Goal: Information Seeking & Learning: Find specific fact

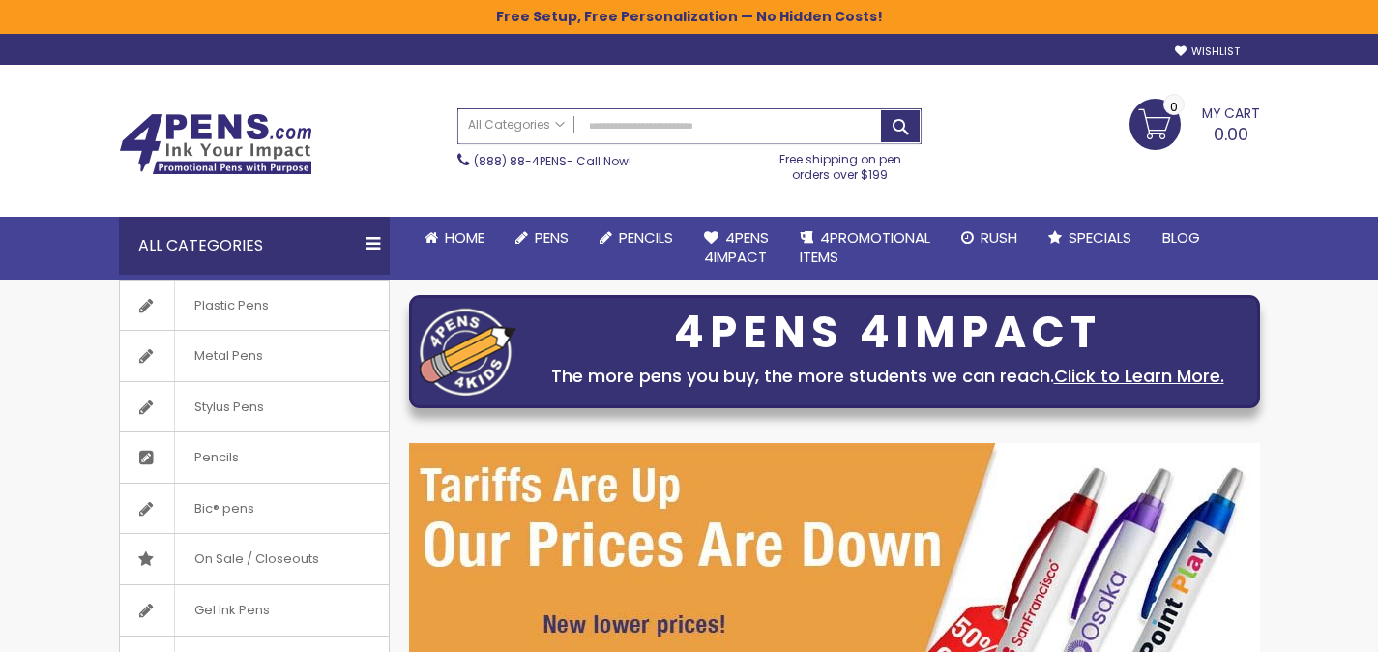
click at [689, 115] on input "Search" at bounding box center [689, 126] width 462 height 34
paste input "**********"
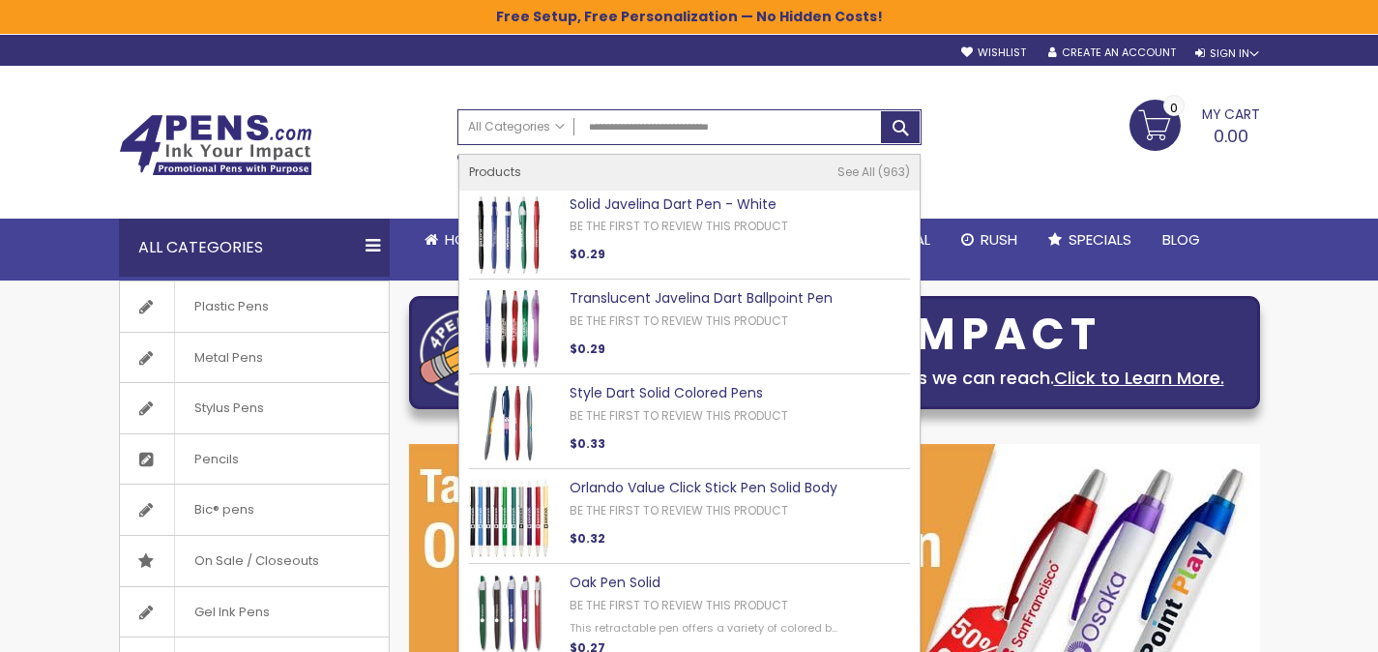
click at [701, 198] on link "Solid Javelina Dart Pen - White" at bounding box center [672, 203] width 207 height 19
type input "**********"
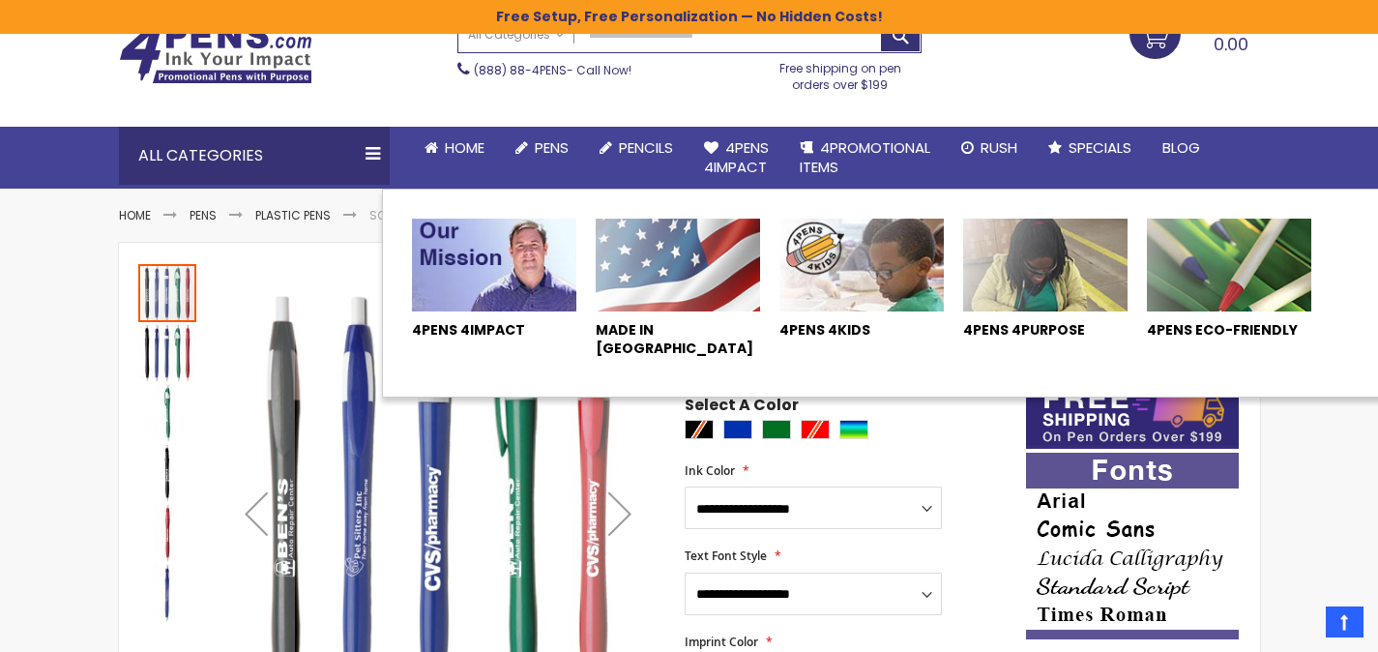
scroll to position [59, 0]
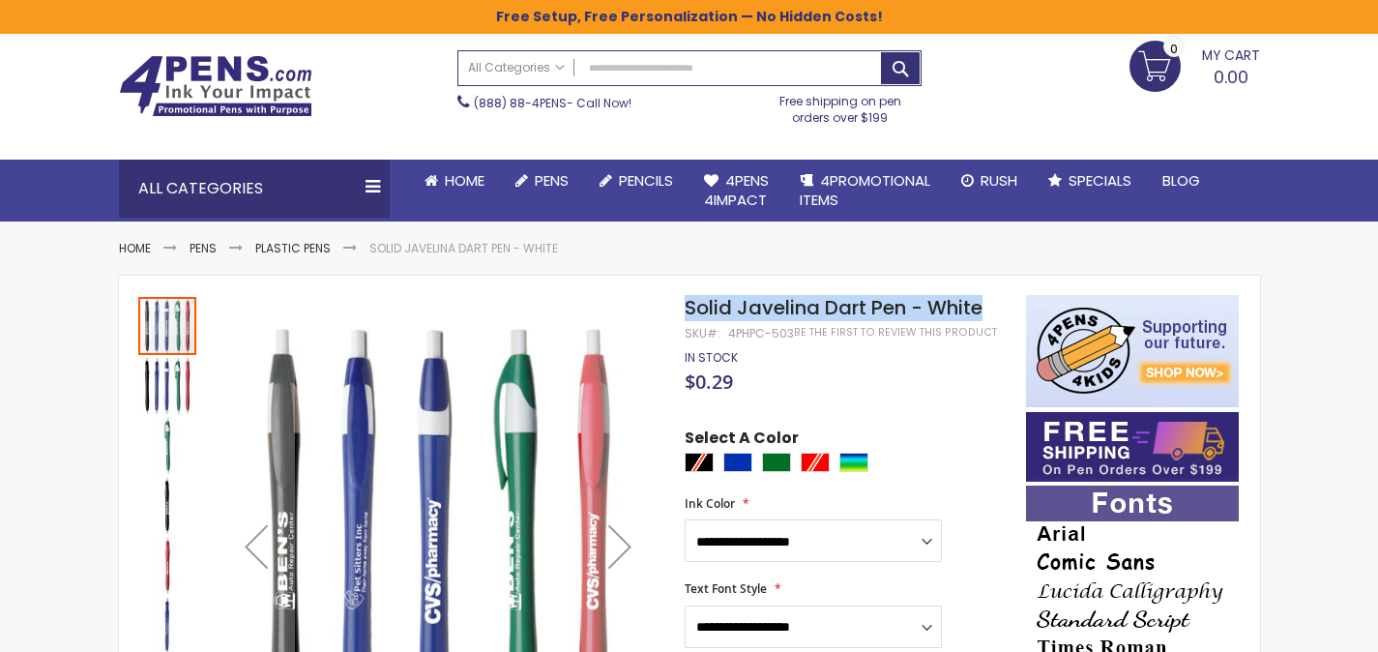
drag, startPoint x: 686, startPoint y: 305, endPoint x: 986, endPoint y: 296, distance: 299.9
click at [986, 296] on h1 "Solid Javelina Dart Pen - White" at bounding box center [845, 308] width 321 height 26
copy span "Solid Javelina Dart Pen - White"
click at [746, 310] on span "Solid Javelina Dart Pen - White" at bounding box center [834, 307] width 298 height 27
drag, startPoint x: 683, startPoint y: 304, endPoint x: 863, endPoint y: 248, distance: 189.3
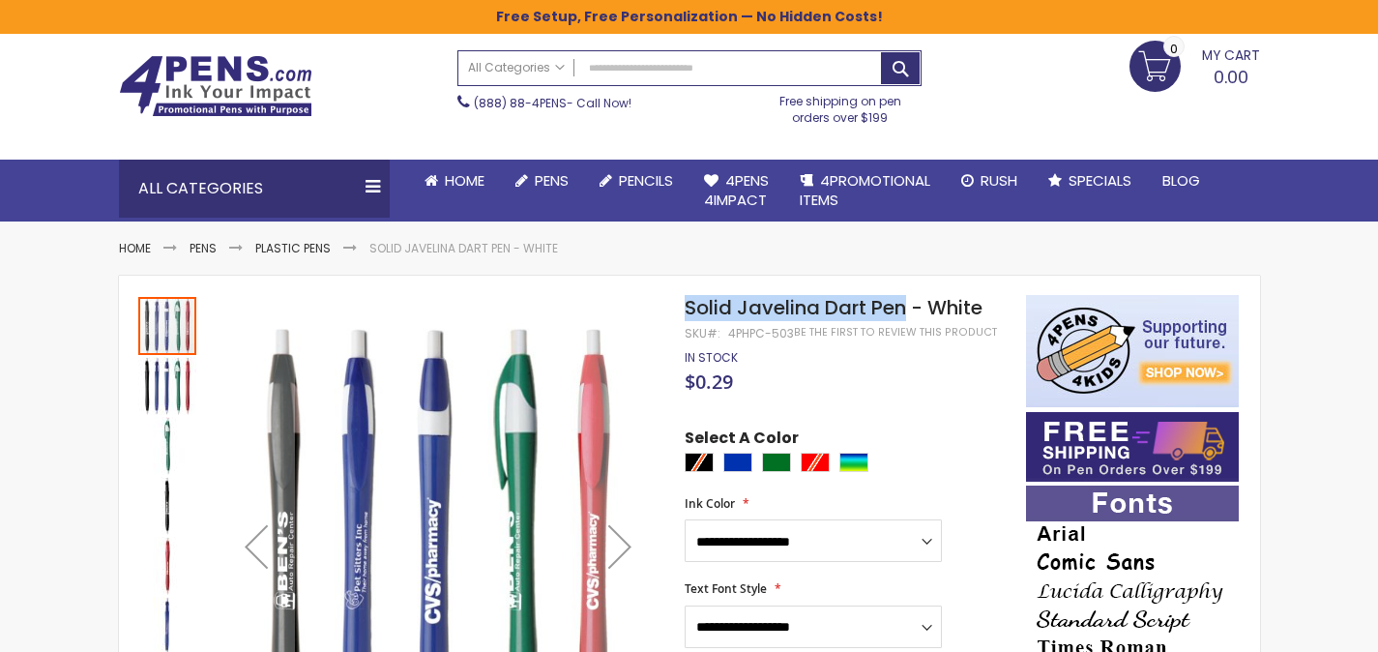
copy div "Skip to the end of the images gallery Skip to the beginning of the images galle…"
click at [977, 302] on span "Solid Javelina Dart Pen - White" at bounding box center [834, 307] width 298 height 27
drag, startPoint x: 988, startPoint y: 305, endPoint x: 676, endPoint y: 248, distance: 317.3
click at [704, 306] on h1 "Solid Javelina Dart Pen - White" at bounding box center [845, 308] width 321 height 26
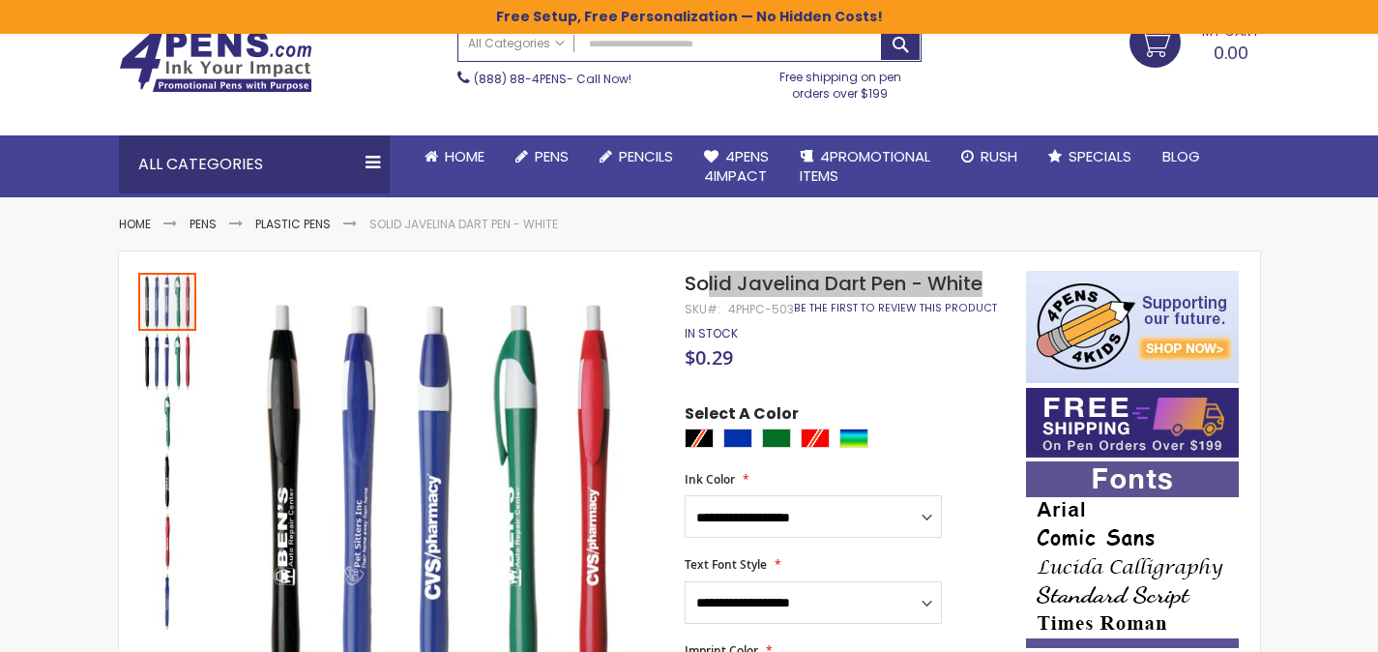
scroll to position [87, 0]
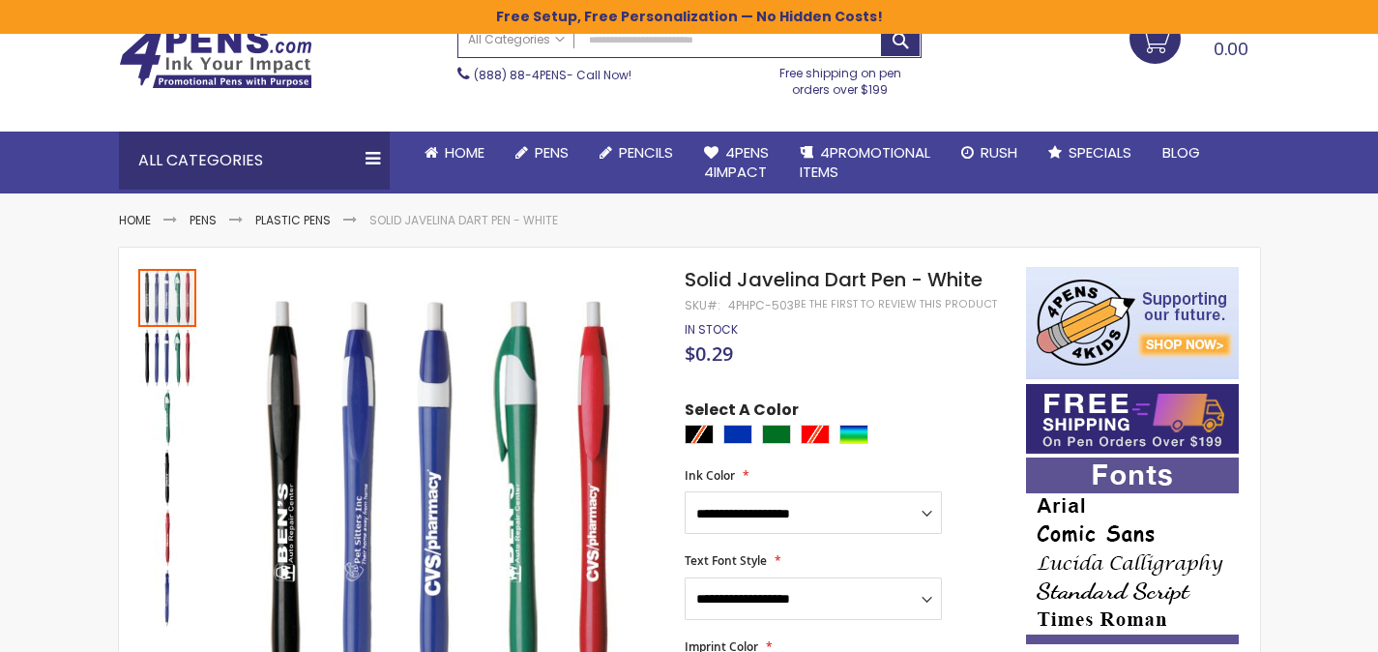
drag, startPoint x: 672, startPoint y: 281, endPoint x: 989, endPoint y: 289, distance: 317.2
copy div "Skip to the end of the images gallery Skip to the beginning of the images galle…"
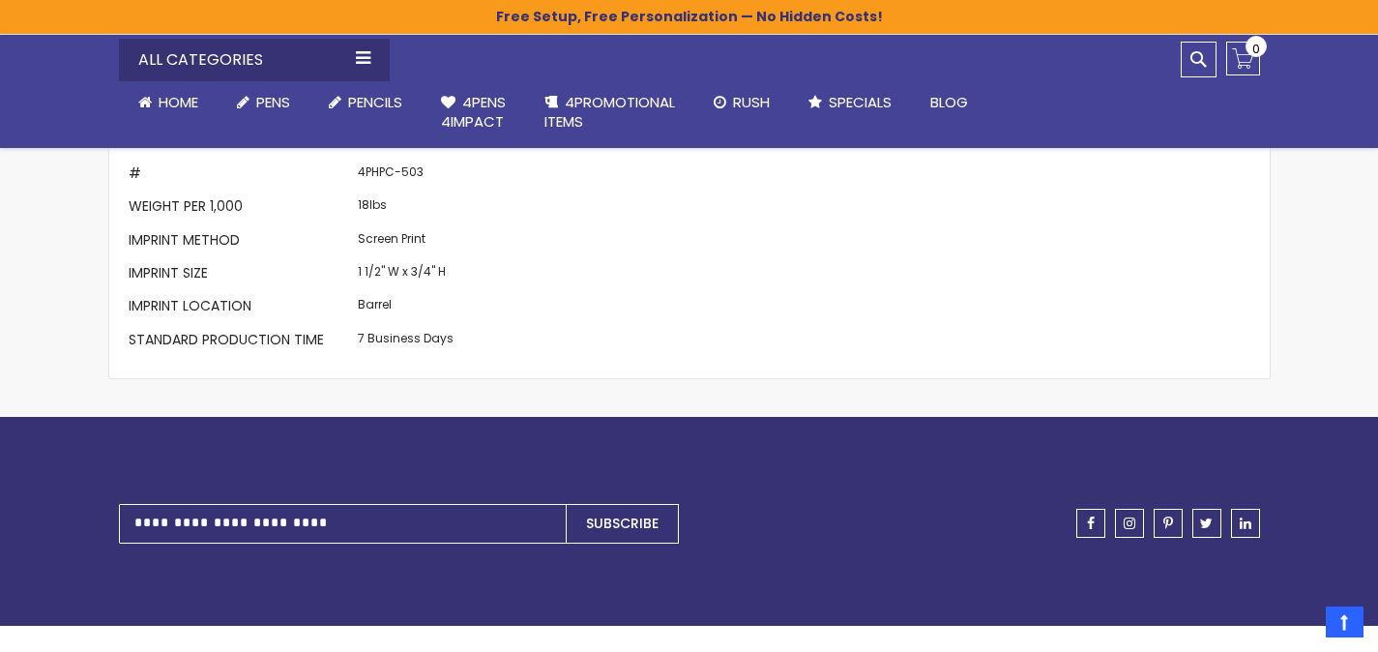
scroll to position [1909, 0]
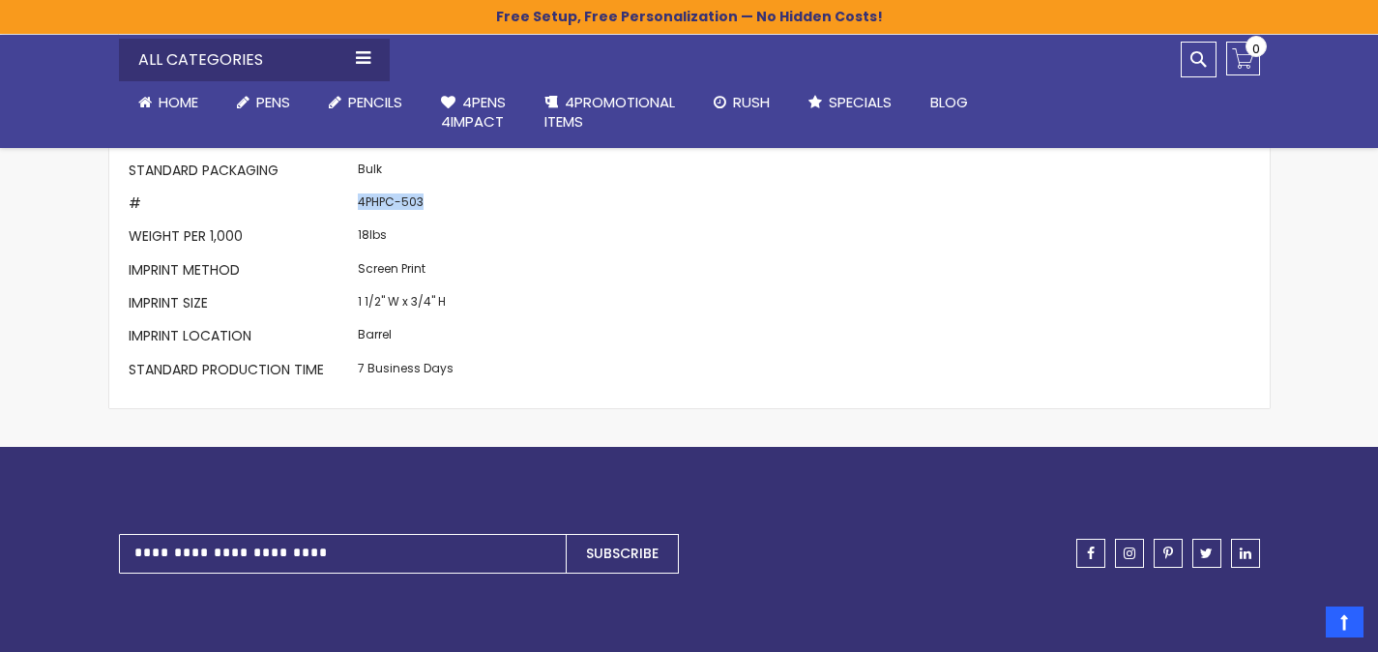
drag, startPoint x: 442, startPoint y: 198, endPoint x: 357, endPoint y: 199, distance: 85.1
click at [357, 199] on td "4PHPC-503" at bounding box center [405, 205] width 105 height 33
copy td "4PHPC-503"
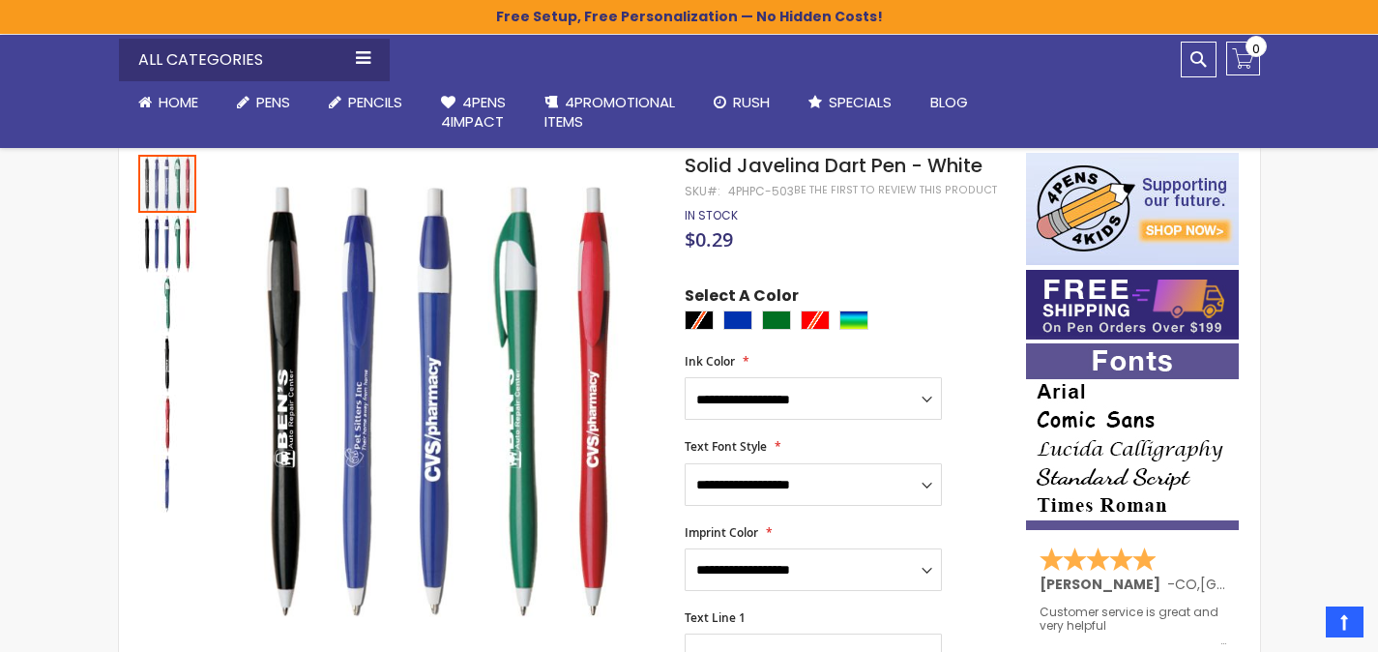
scroll to position [0, 0]
